Goal: Information Seeking & Learning: Learn about a topic

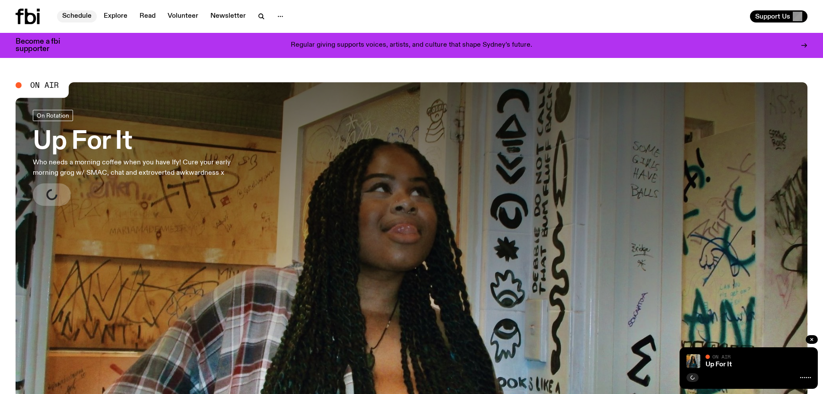
click at [88, 19] on link "Schedule" at bounding box center [77, 16] width 40 height 12
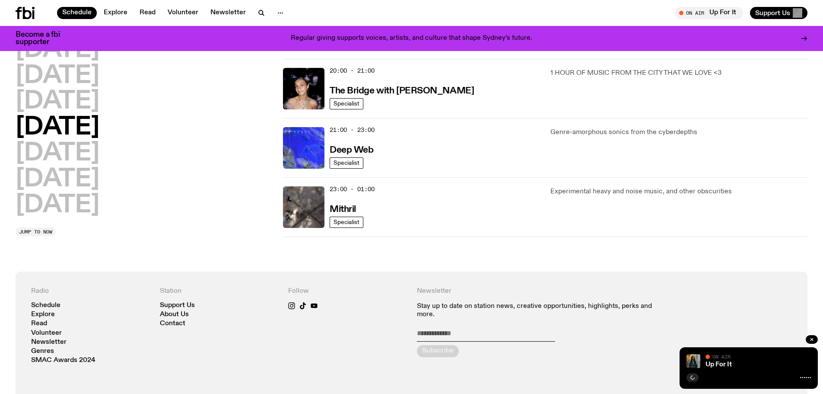
scroll to position [469, 0]
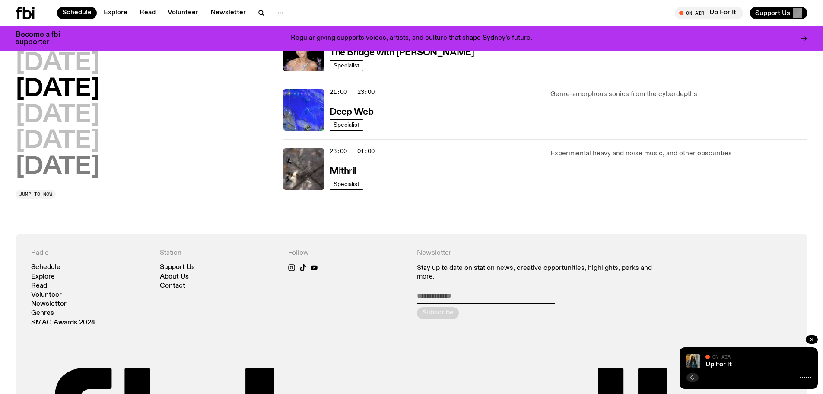
click at [80, 171] on h2 "[DATE]" at bounding box center [58, 167] width 84 height 24
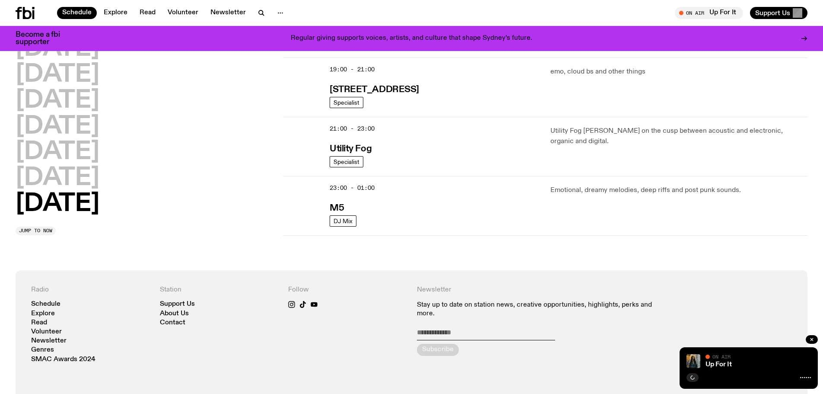
scroll to position [631, 0]
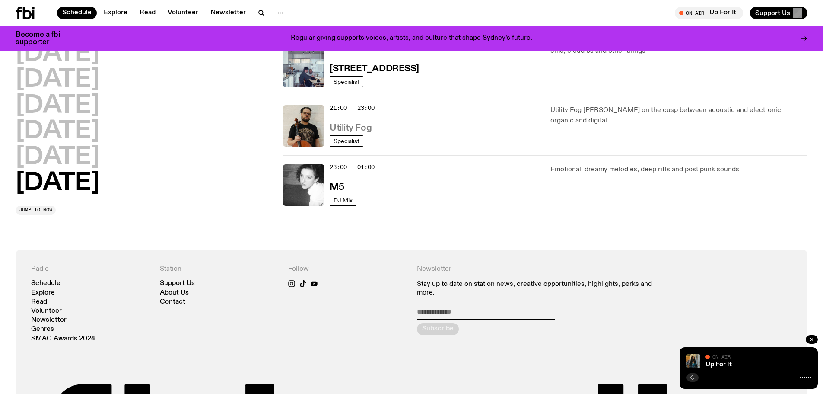
click at [349, 125] on h3 "Utility Fog" at bounding box center [351, 128] width 42 height 9
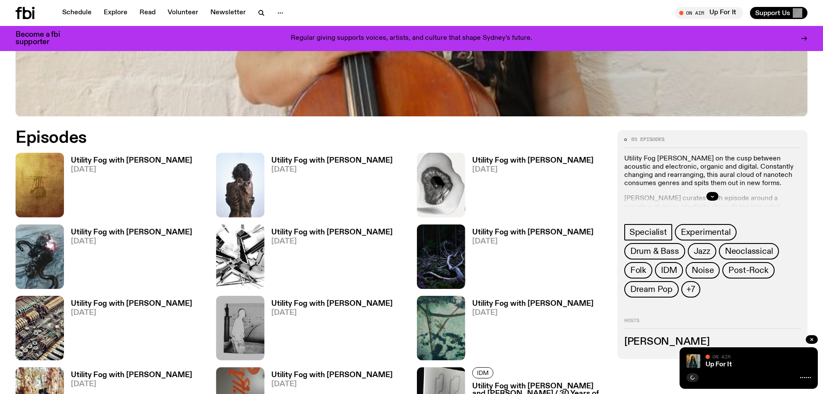
scroll to position [470, 0]
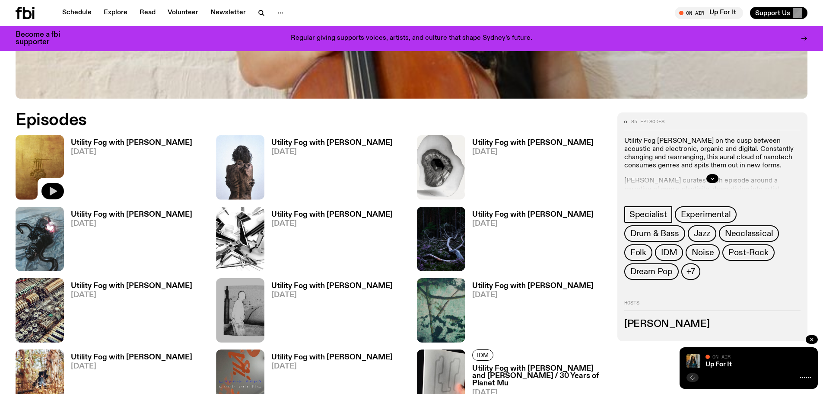
click at [53, 193] on icon "button" at bounding box center [53, 191] width 7 height 9
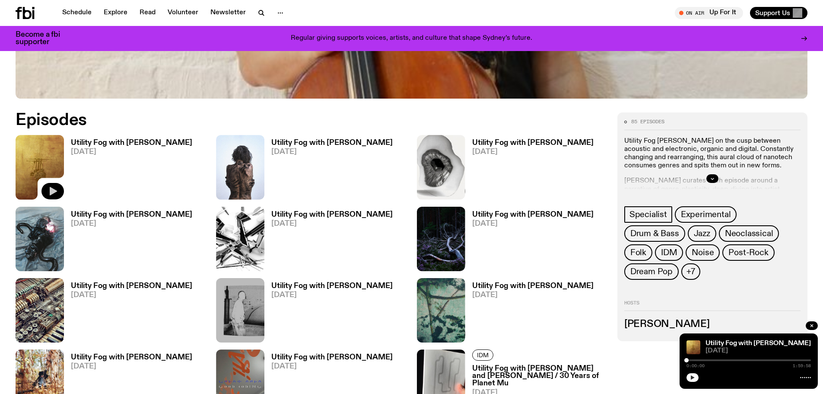
click at [692, 377] on icon "button" at bounding box center [693, 377] width 4 height 4
